Goal: Transaction & Acquisition: Purchase product/service

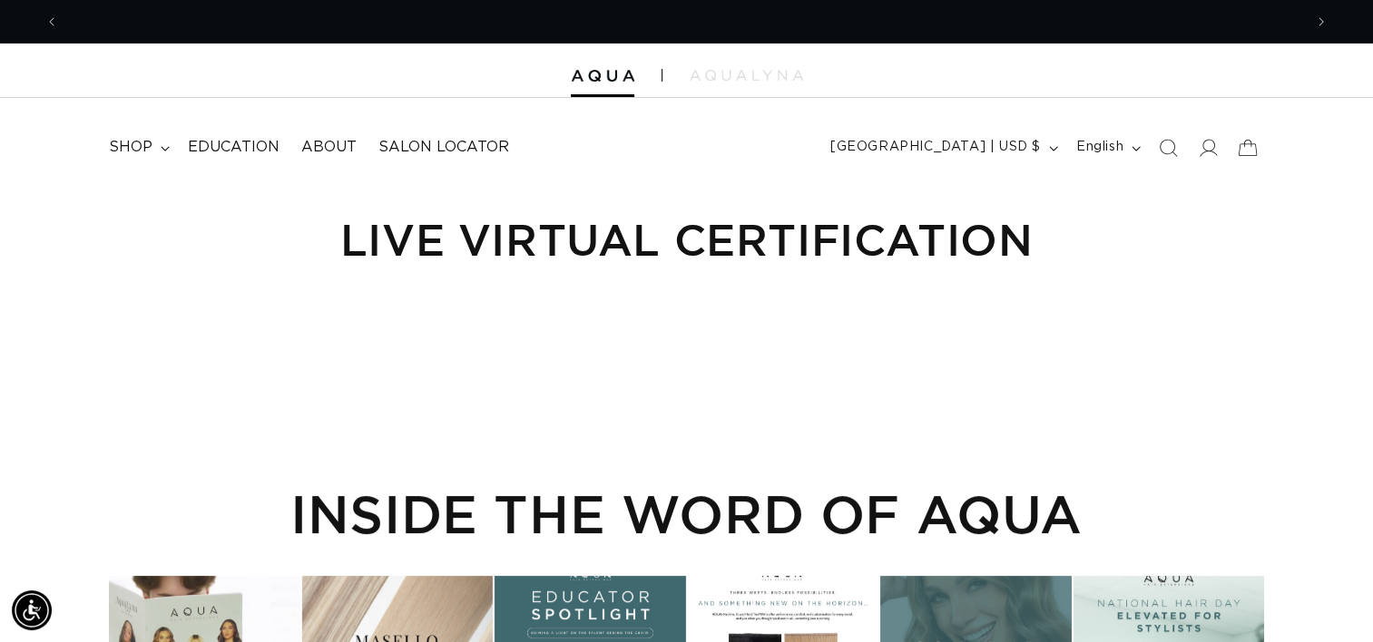
scroll to position [0, 2487]
click at [167, 146] on icon at bounding box center [165, 148] width 9 height 5
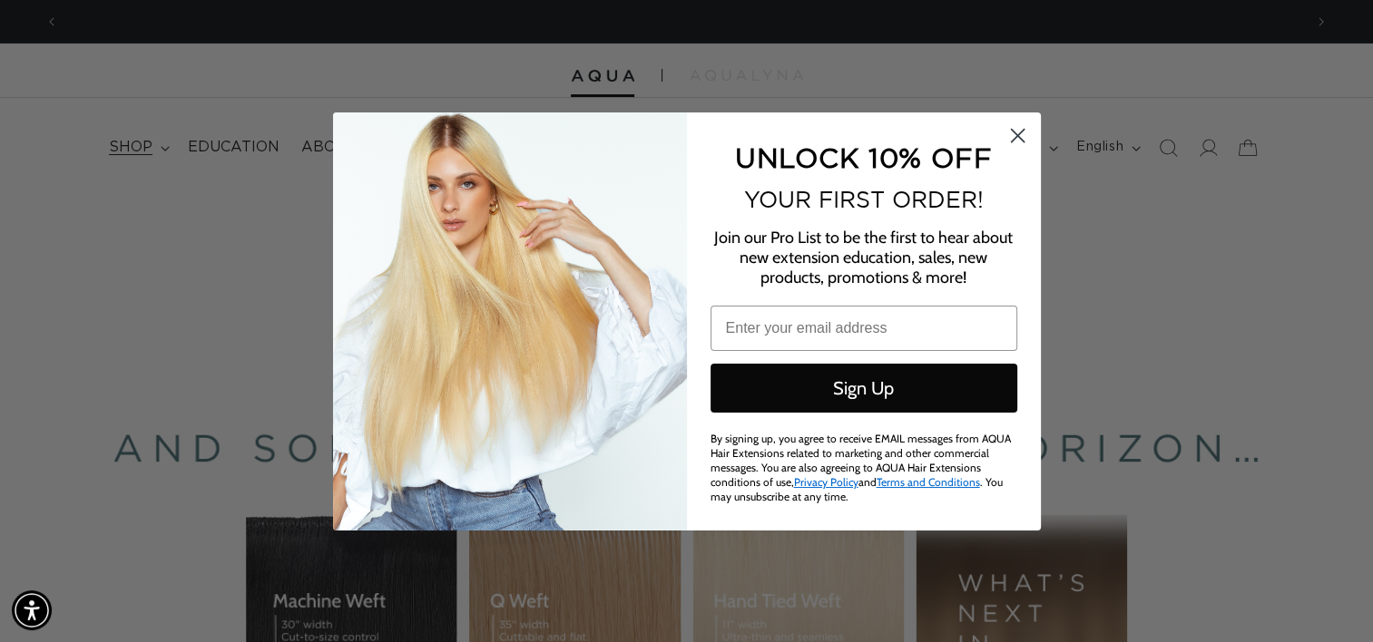
scroll to position [0, 2515]
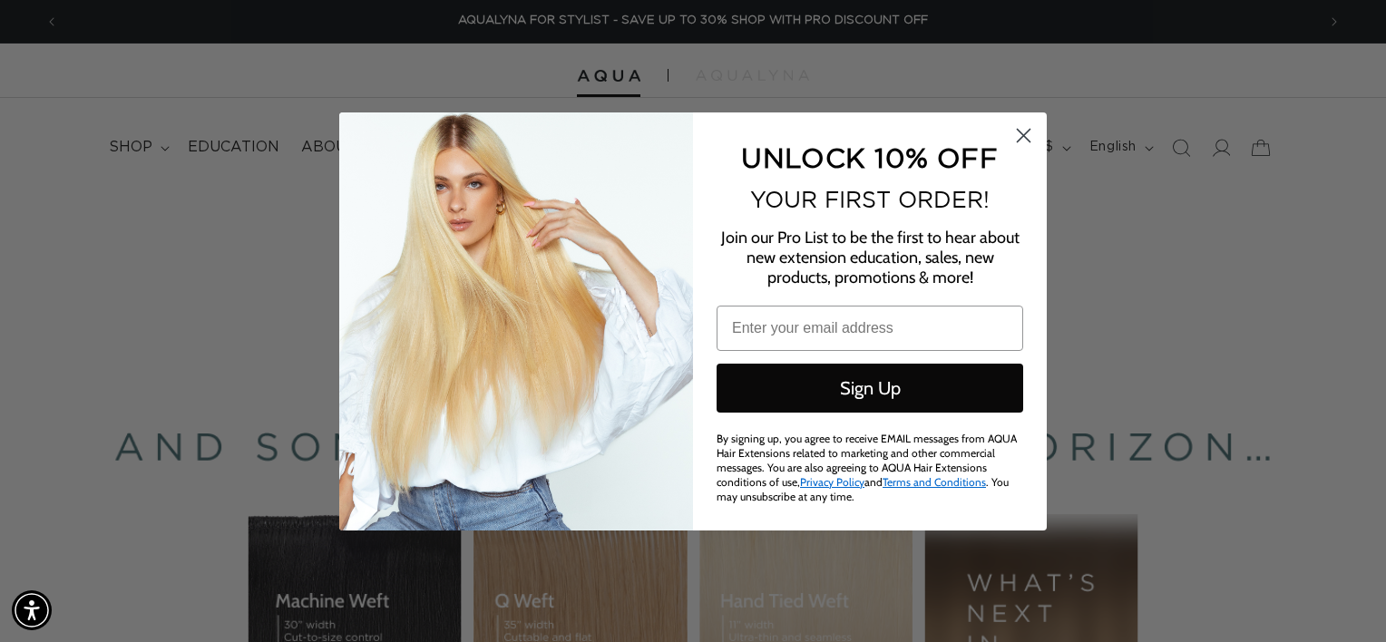
click at [1026, 131] on icon "Close dialog" at bounding box center [1024, 135] width 13 height 13
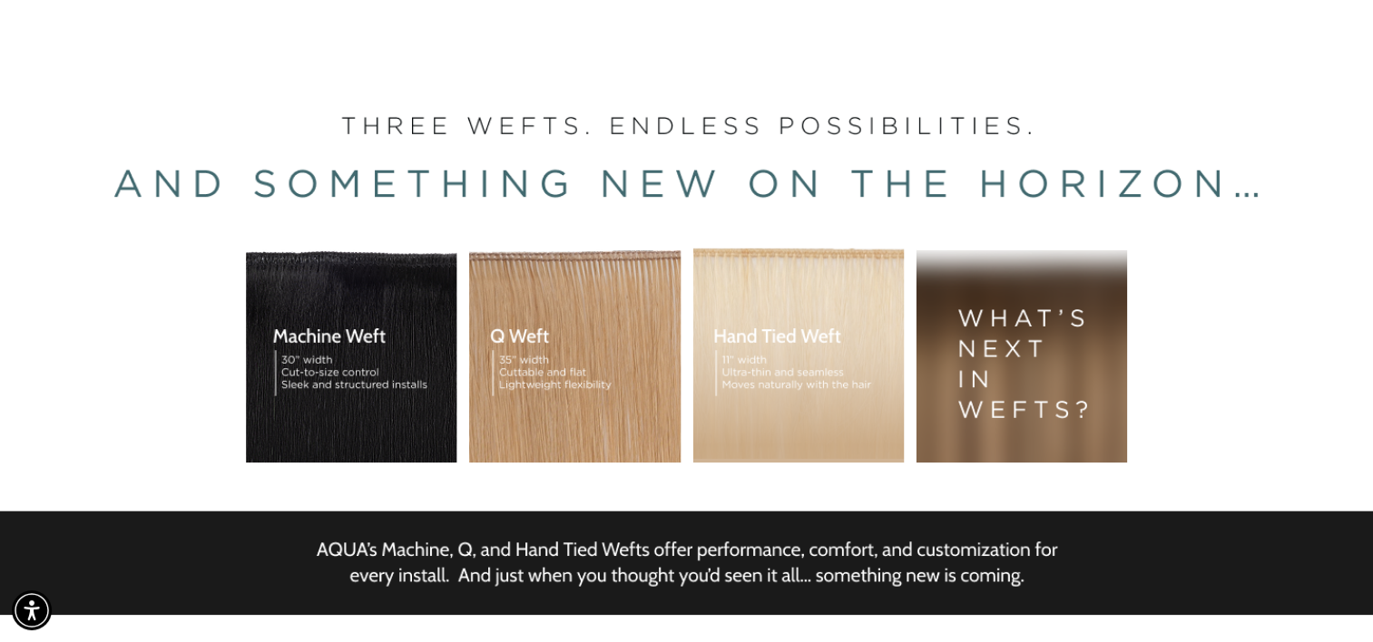
scroll to position [0, 0]
click at [987, 366] on div "BUILT FOR  PERFORMANCE. TRUSTED BY PROFESSIONALS. Premium hair extensions desig…" at bounding box center [686, 329] width 1373 height 817
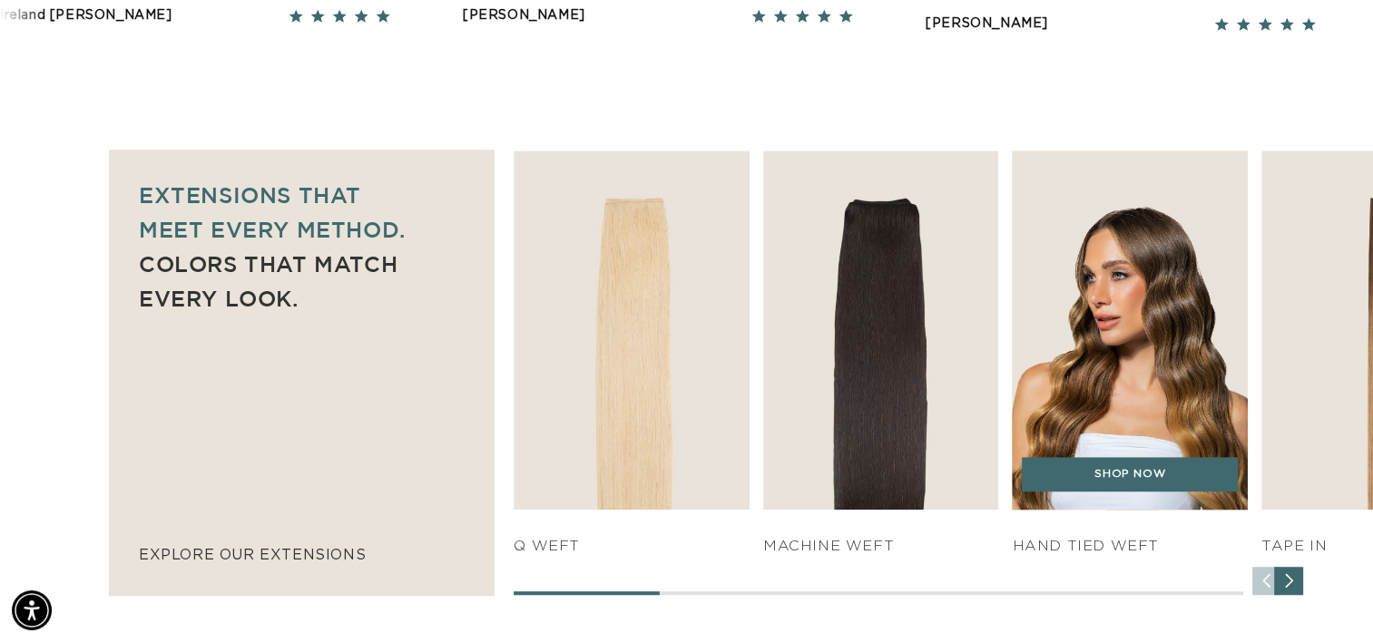
click at [1131, 446] on img "3 / 7" at bounding box center [1130, 330] width 248 height 377
click at [1130, 322] on img "3 / 7" at bounding box center [1130, 330] width 248 height 377
click at [1130, 483] on link "SHOP NOW" at bounding box center [1130, 474] width 216 height 34
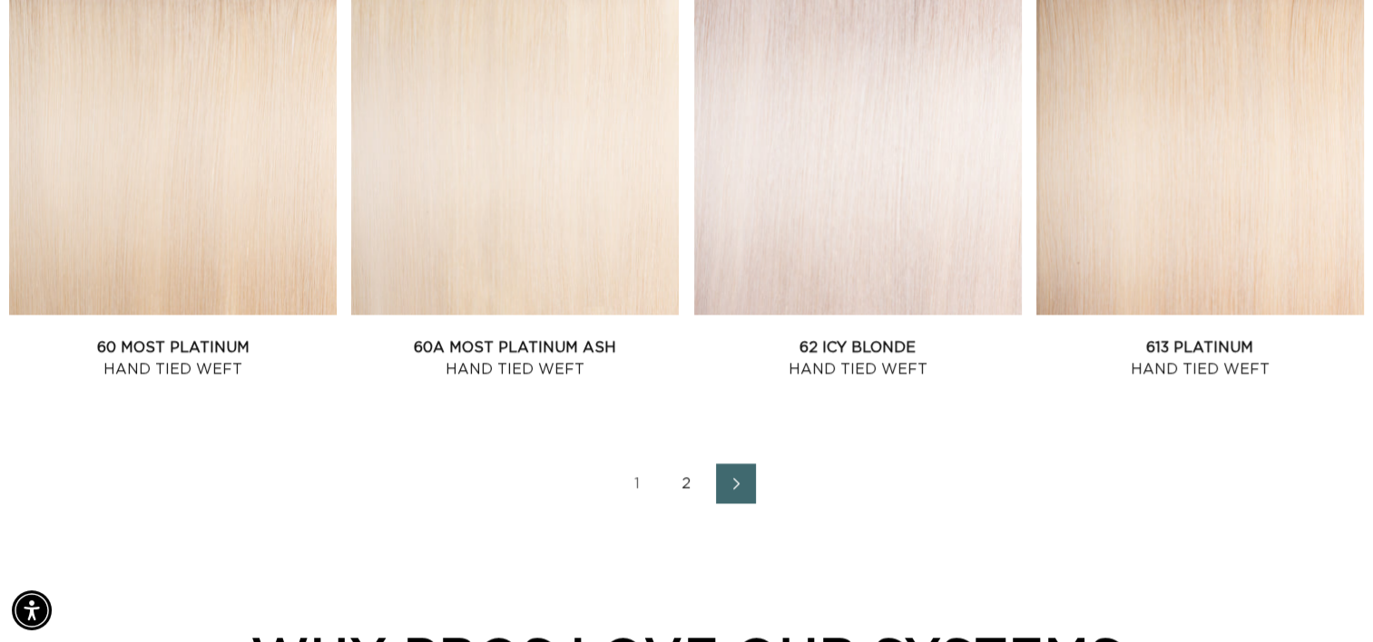
scroll to position [0, 1244]
click at [729, 484] on icon "Next page" at bounding box center [737, 483] width 24 height 13
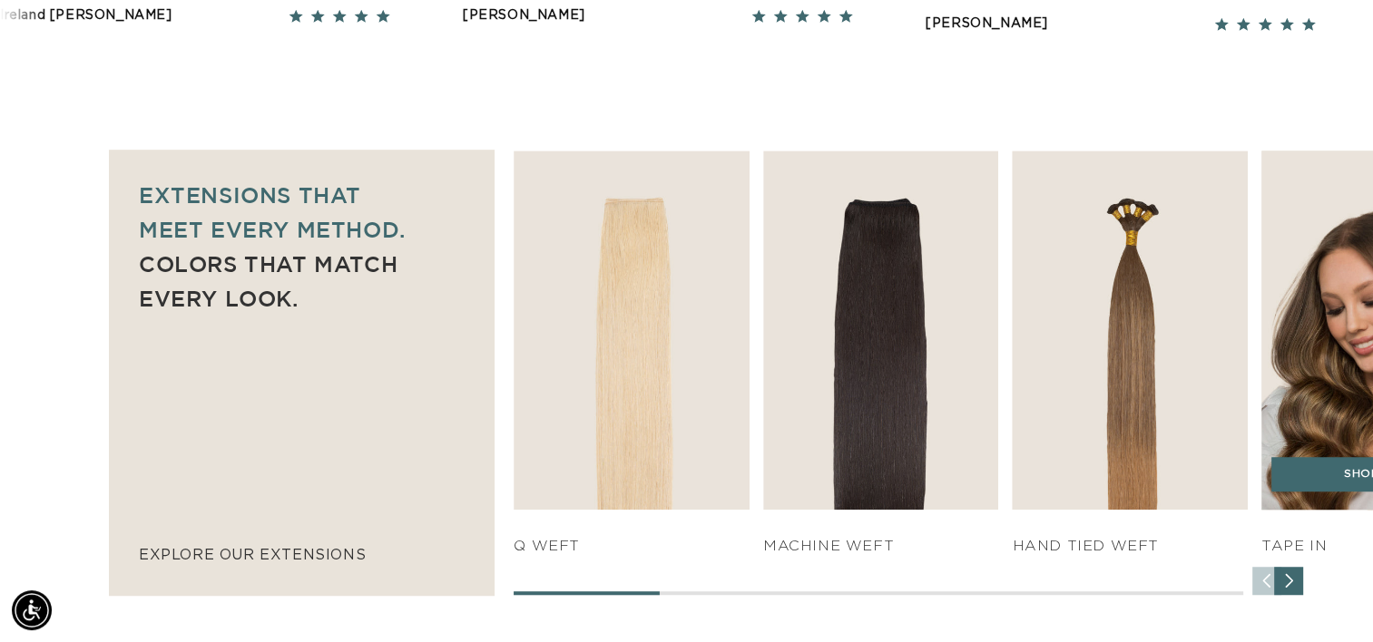
scroll to position [0, 1244]
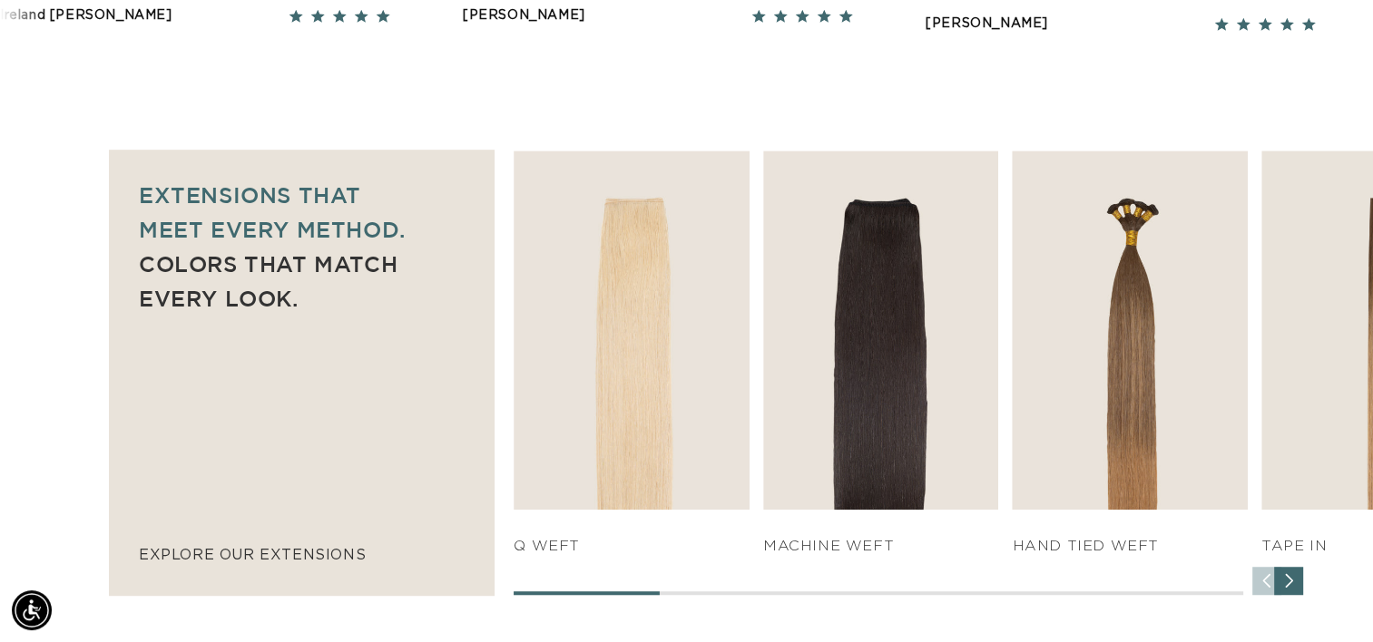
click at [1291, 582] on div "Next slide" at bounding box center [1288, 581] width 29 height 29
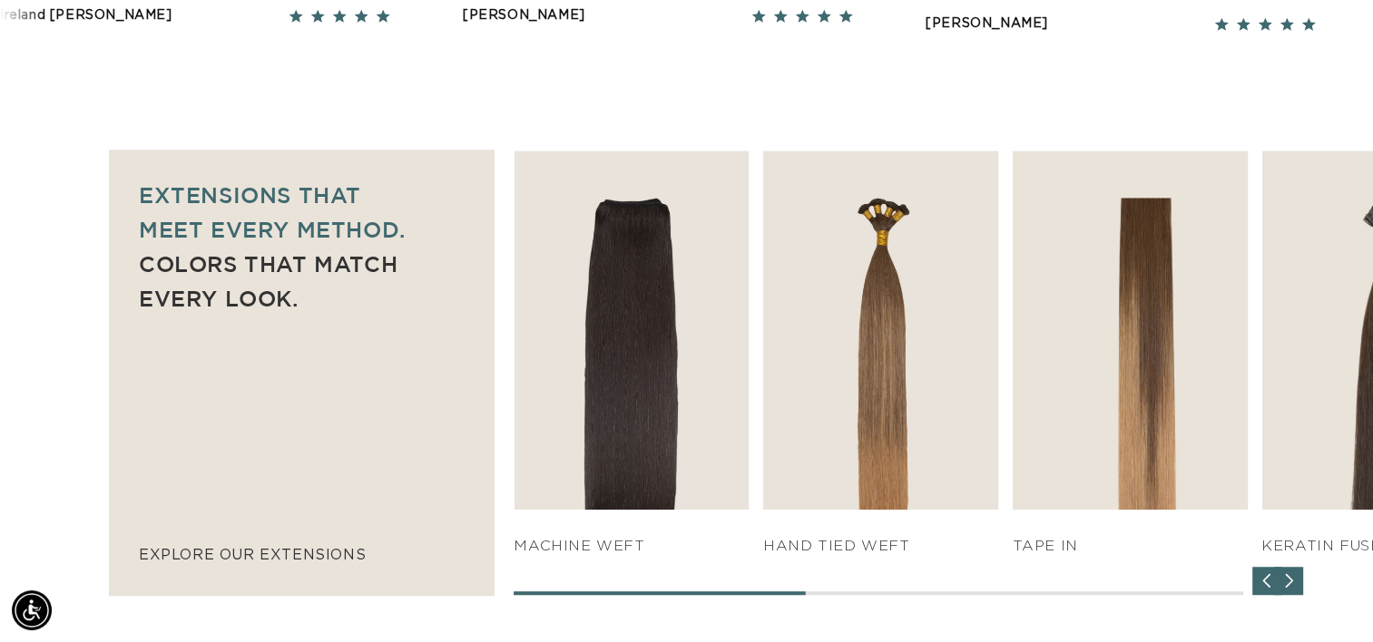
click at [1291, 582] on div "Next slide" at bounding box center [1288, 581] width 29 height 29
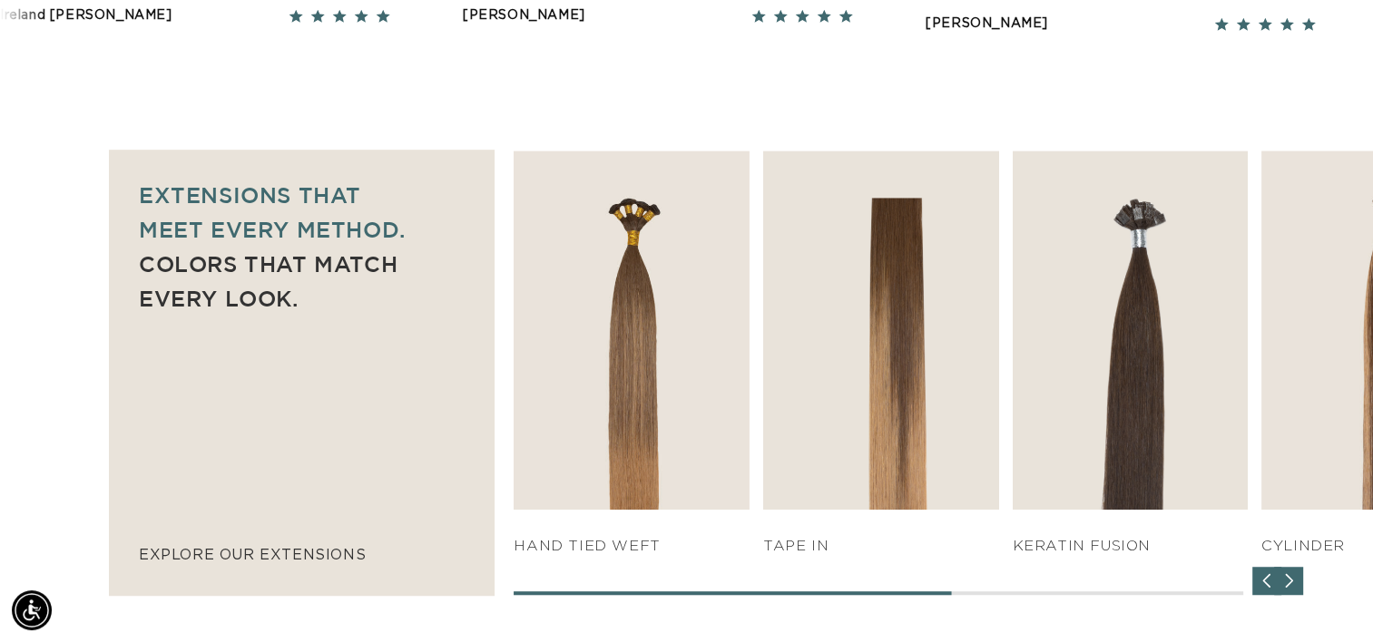
scroll to position [0, 2487]
click at [1291, 582] on div "Next slide" at bounding box center [1288, 581] width 29 height 29
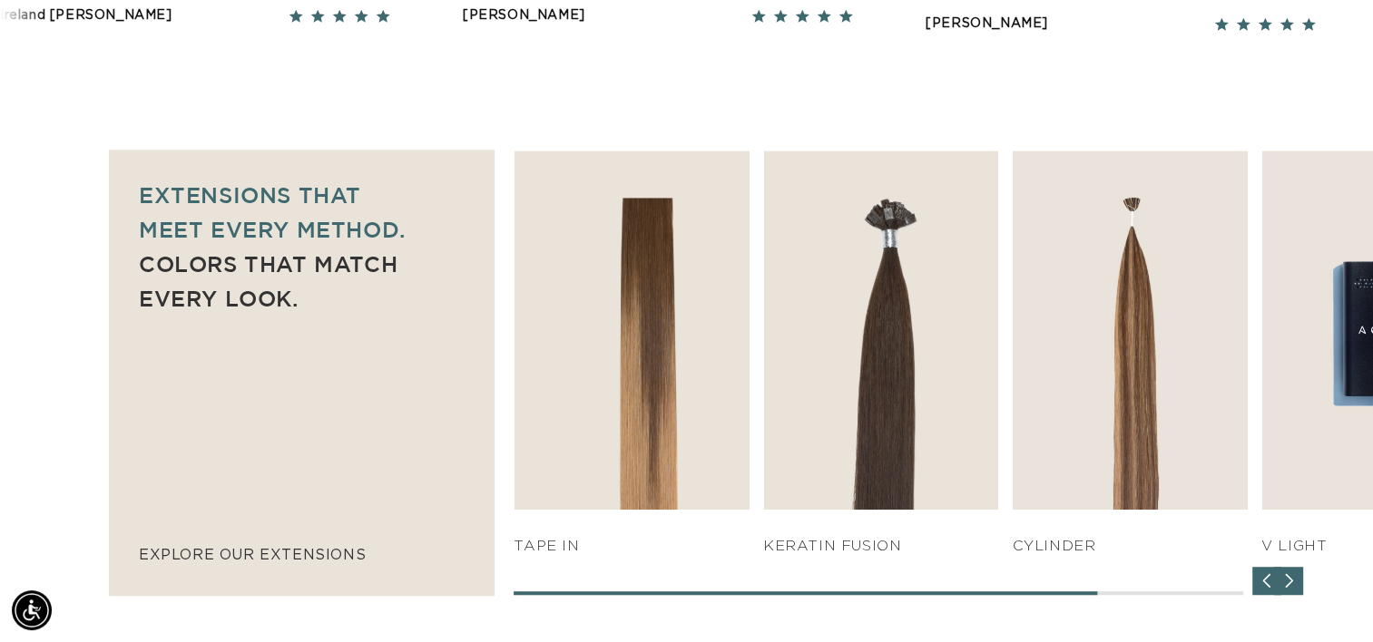
click at [1291, 582] on div "Next slide" at bounding box center [1288, 581] width 29 height 29
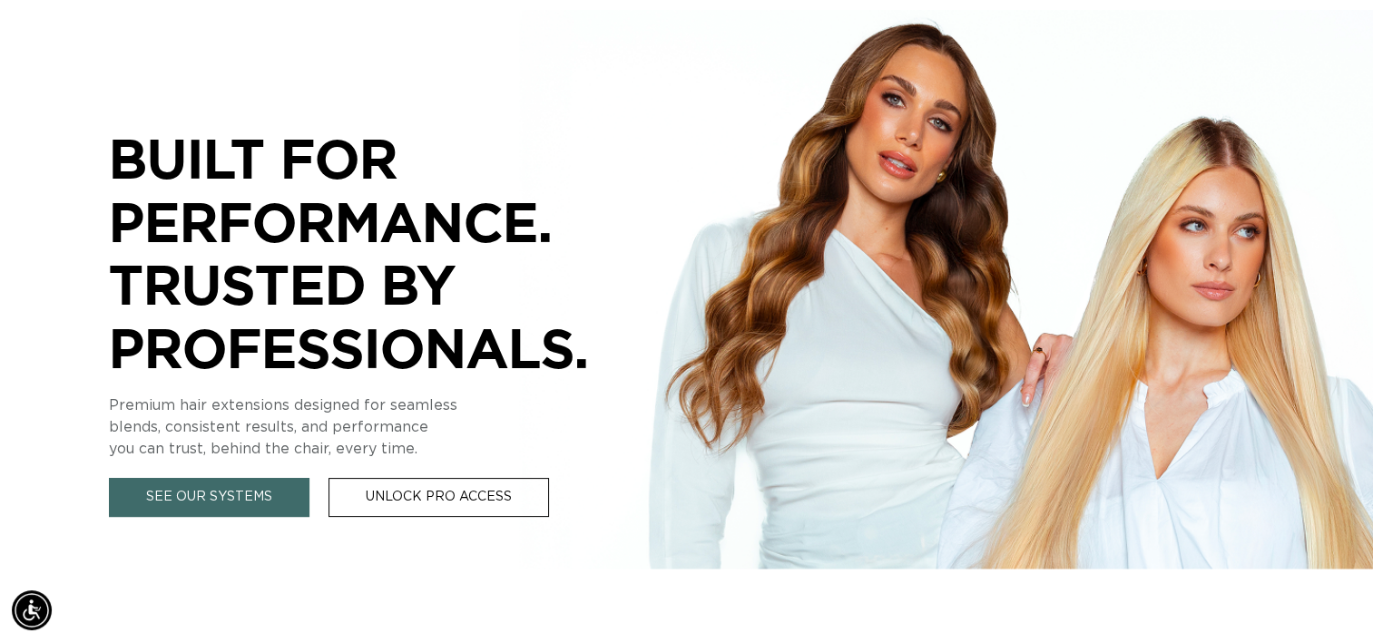
scroll to position [0, 0]
